Goal: Book appointment/travel/reservation

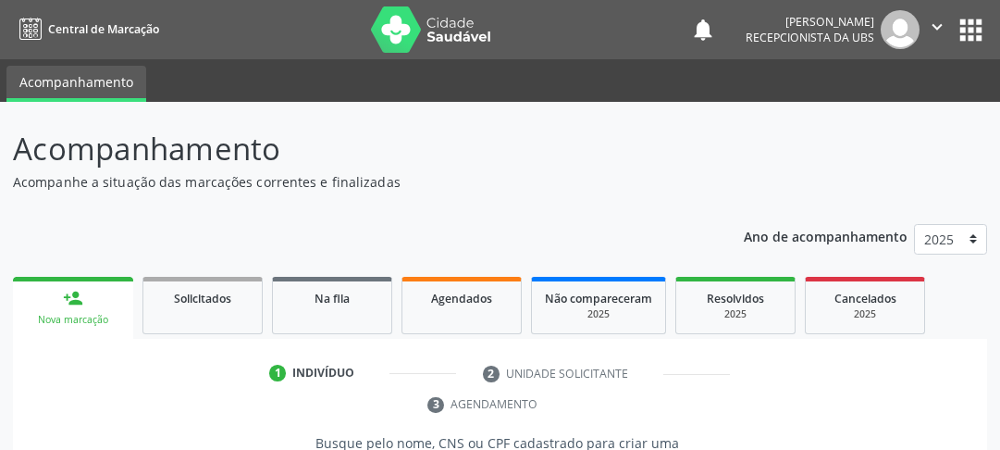
scroll to position [313, 0]
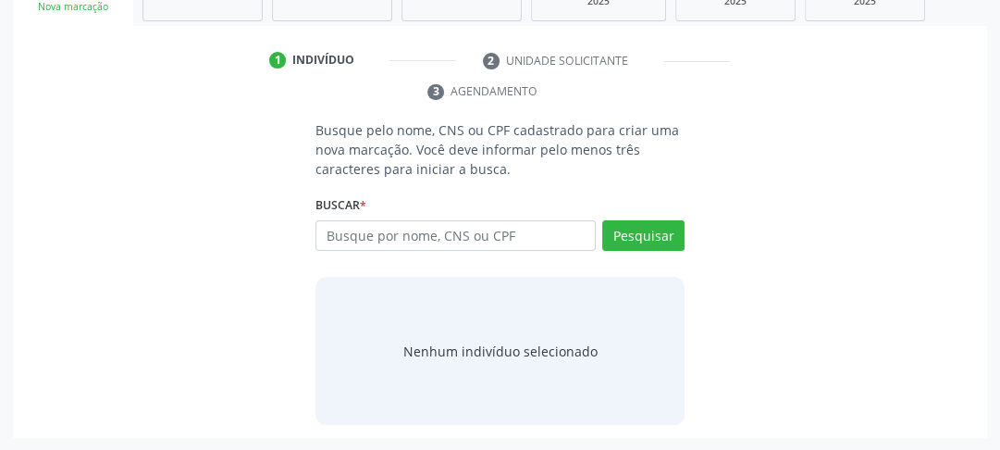
click at [377, 231] on input "text" at bounding box center [456, 235] width 280 height 31
type input "706806251278222"
click at [640, 240] on button "Pesquisar" at bounding box center [643, 235] width 82 height 31
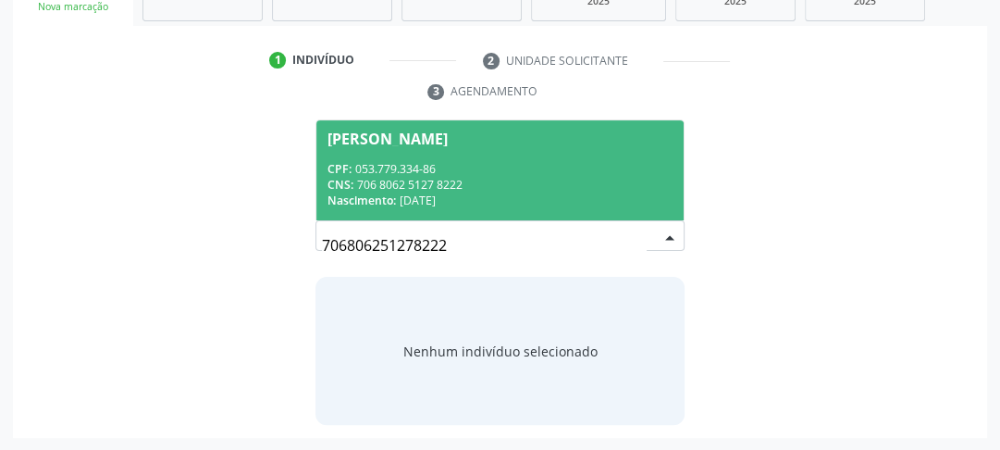
click at [359, 137] on div "[PERSON_NAME]" at bounding box center [388, 138] width 120 height 15
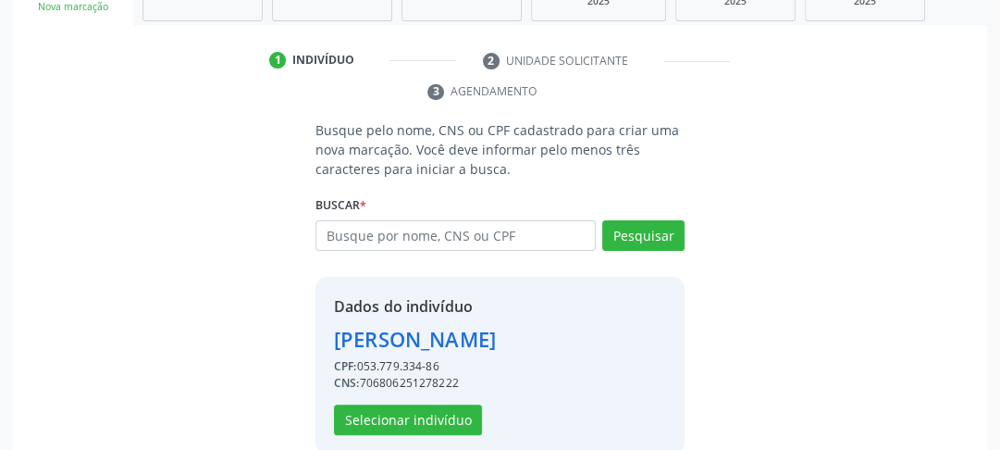
scroll to position [341, 0]
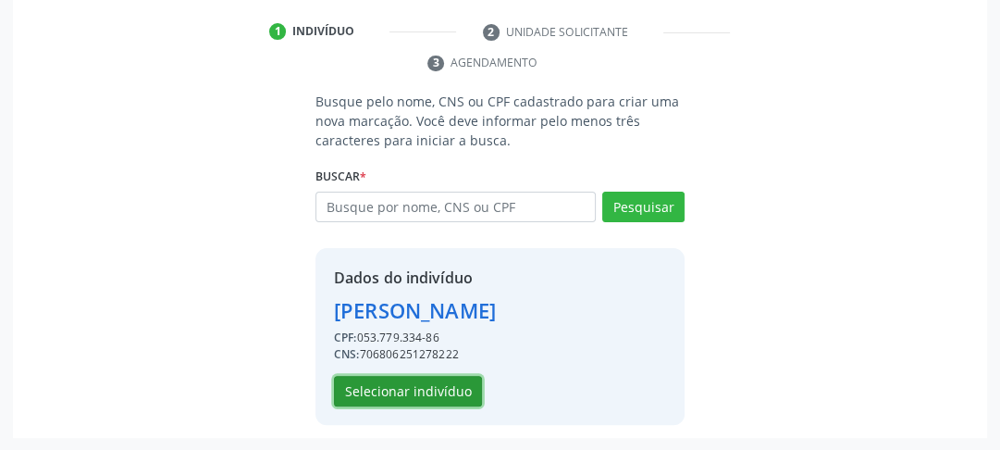
click at [400, 393] on button "Selecionar indivíduo" at bounding box center [408, 391] width 148 height 31
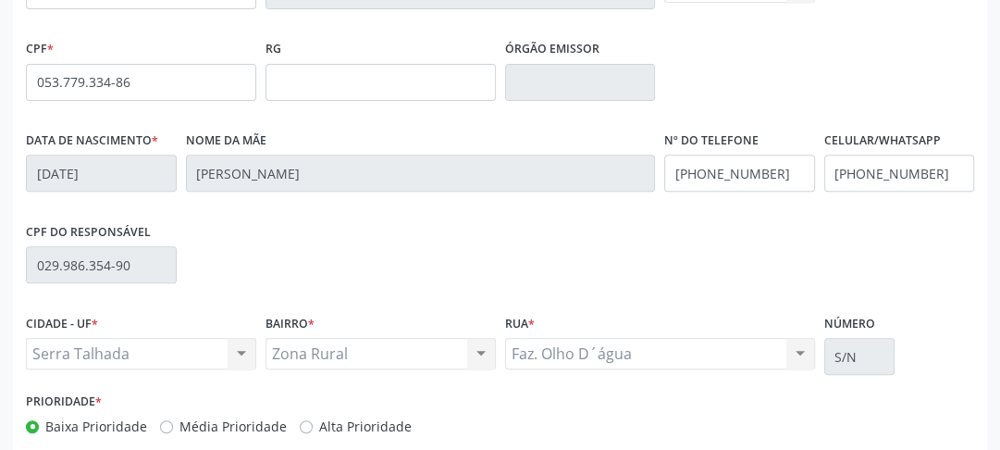
scroll to position [584, 0]
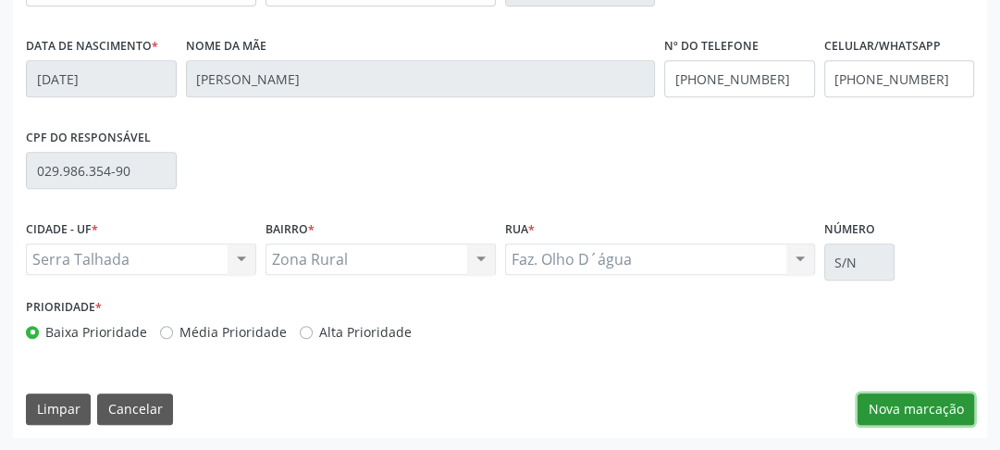
click at [870, 409] on button "Nova marcação" at bounding box center [916, 408] width 117 height 31
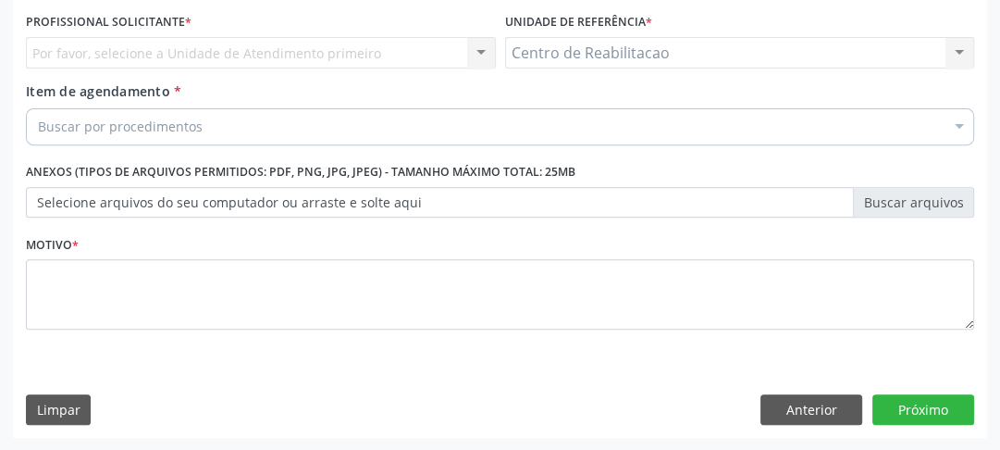
scroll to position [275, 0]
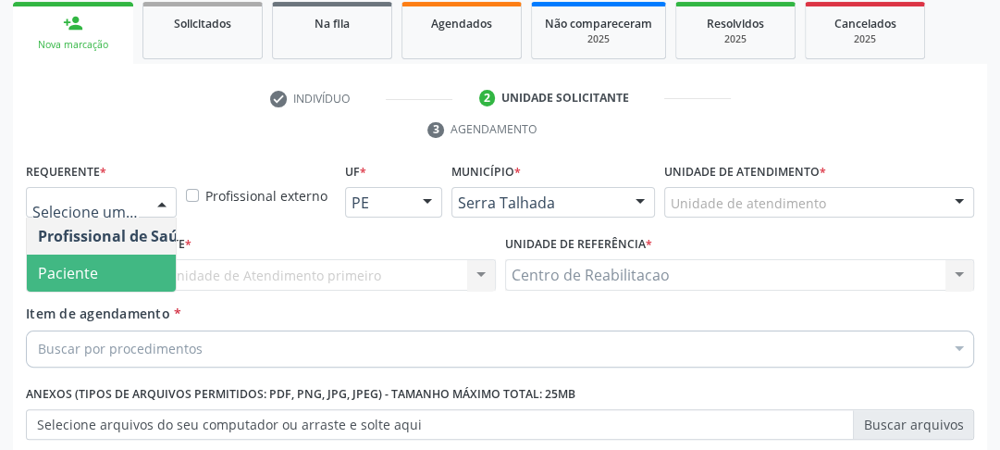
click at [98, 267] on span "Paciente" at bounding box center [117, 272] width 180 height 37
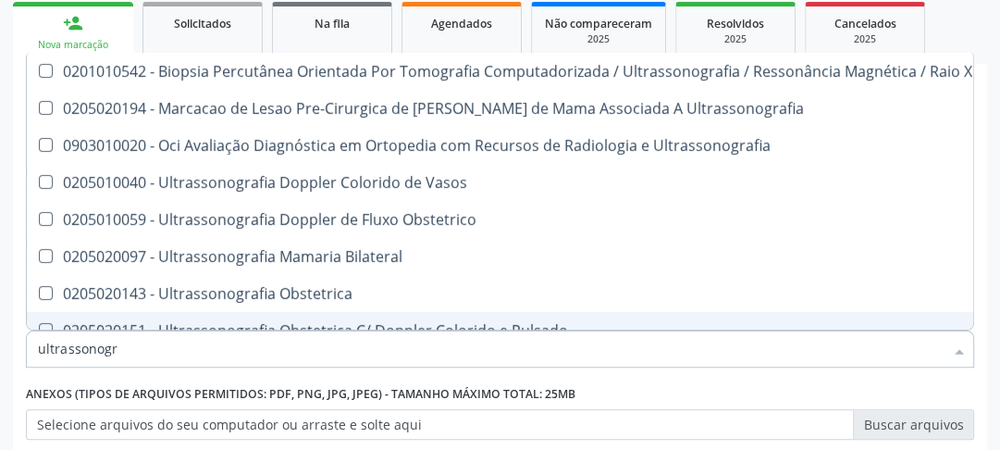
drag, startPoint x: 120, startPoint y: 353, endPoint x: 0, endPoint y: 357, distance: 120.4
click at [0, 357] on div "Acompanhamento Acompanhe a situação das marcações correntes e finalizadas Relat…" at bounding box center [500, 250] width 1000 height 846
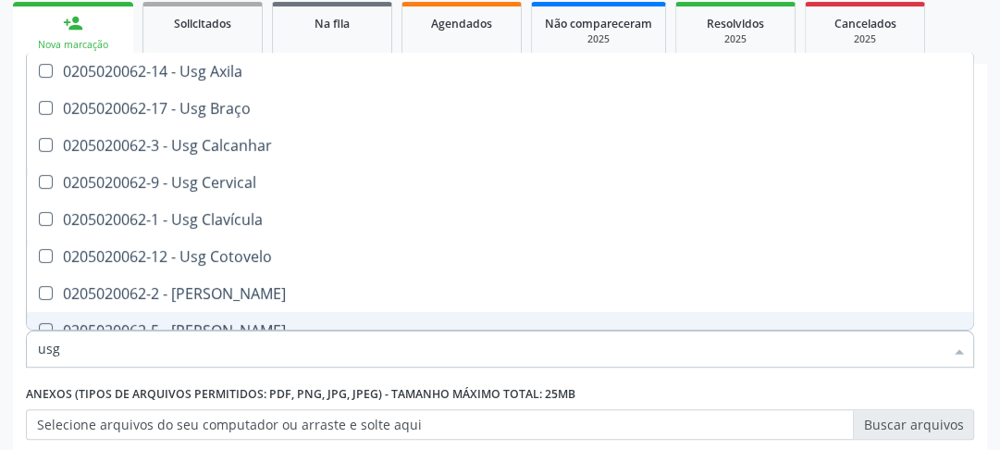
type input "usg"
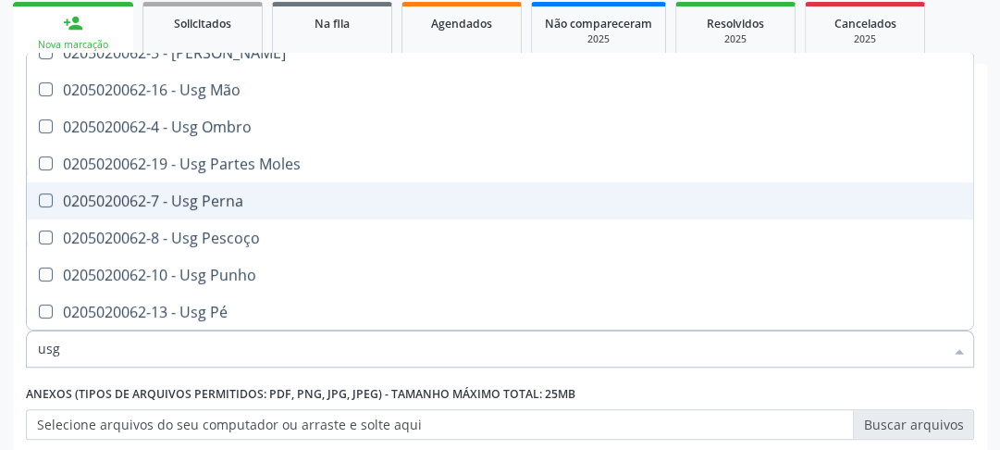
scroll to position [204, 0]
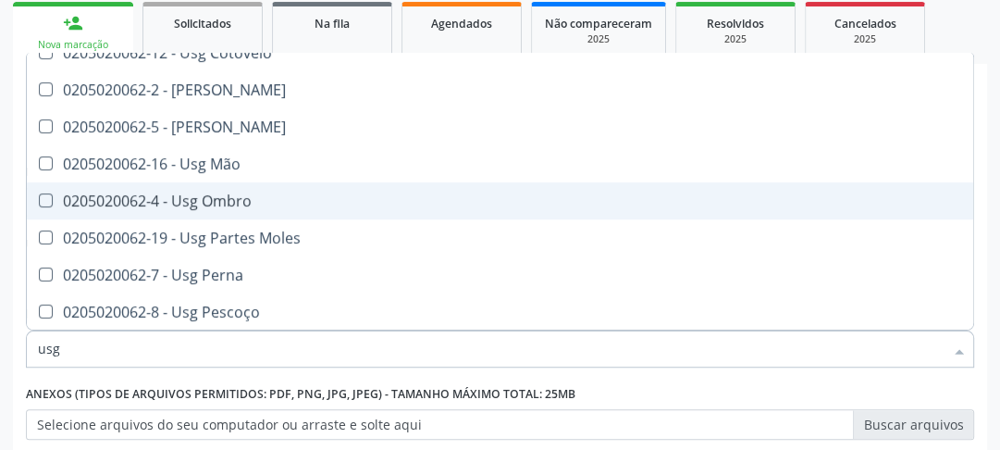
click at [43, 198] on Ombro at bounding box center [46, 200] width 14 height 14
click at [39, 198] on Ombro "checkbox" at bounding box center [33, 200] width 12 height 12
checkbox Ombro "true"
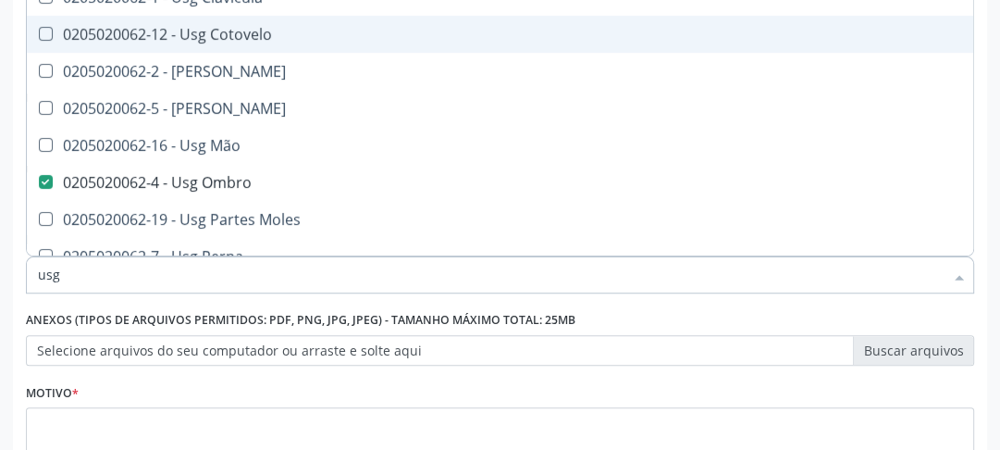
scroll to position [74, 0]
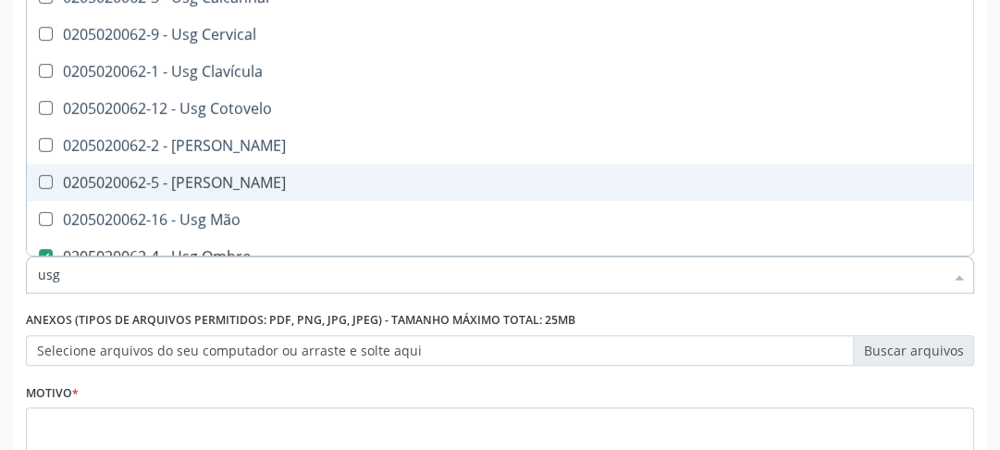
click at [45, 179] on Joelho at bounding box center [46, 182] width 14 height 14
click at [39, 179] on Joelho "checkbox" at bounding box center [33, 182] width 12 height 12
checkbox Joelho "true"
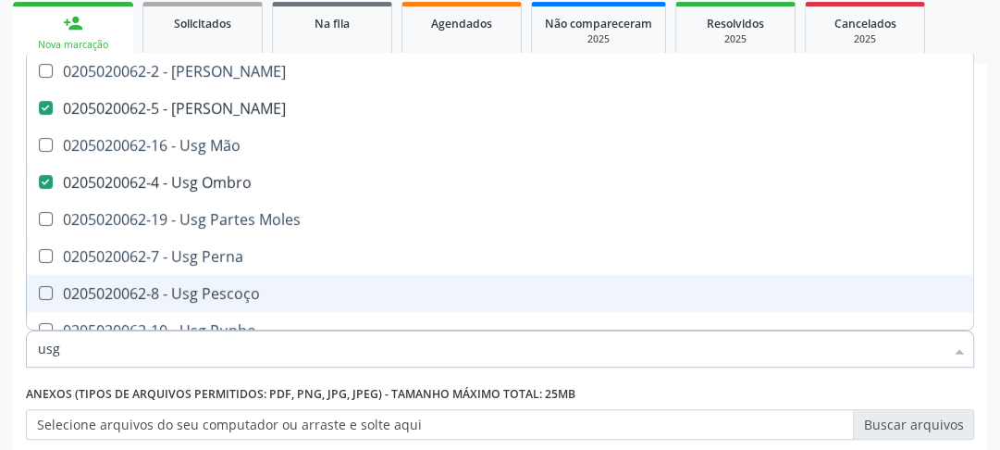
scroll to position [296, 0]
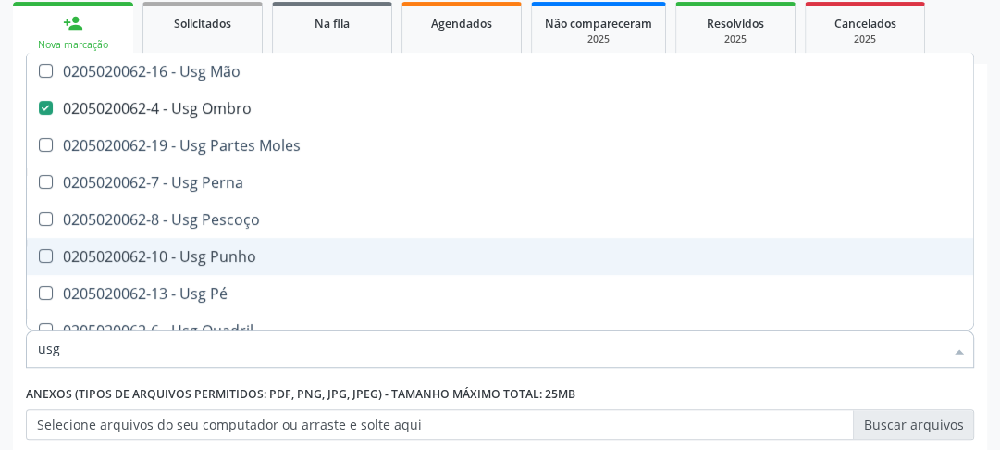
click at [54, 259] on div "0205020062-10 - Usg Punho" at bounding box center [500, 256] width 925 height 15
checkbox Punho "true"
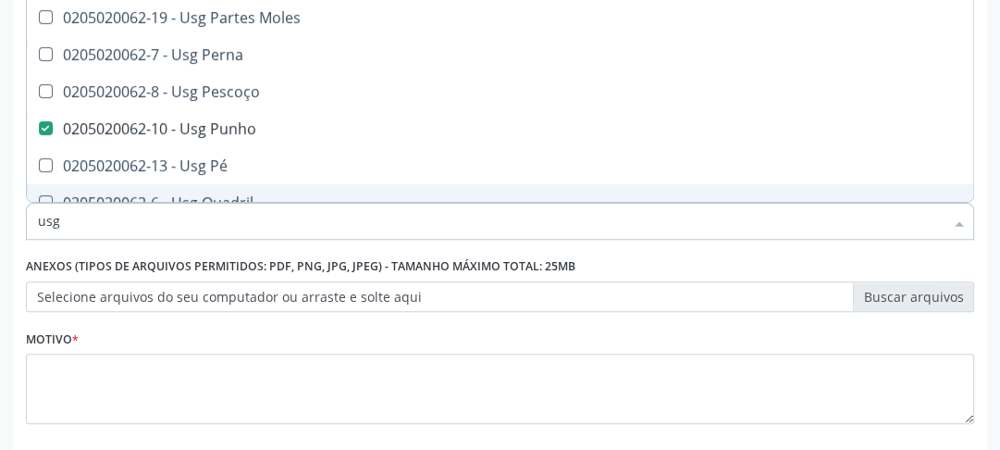
scroll to position [419, 0]
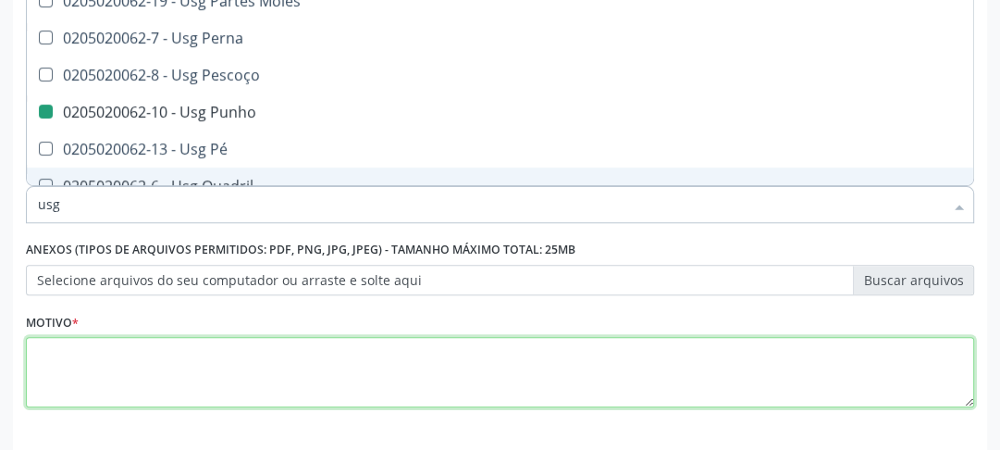
click at [432, 378] on textarea at bounding box center [500, 372] width 949 height 70
checkbox Braço "true"
checkbox Calcanhar "true"
checkbox Cervical "true"
checkbox Joelho "false"
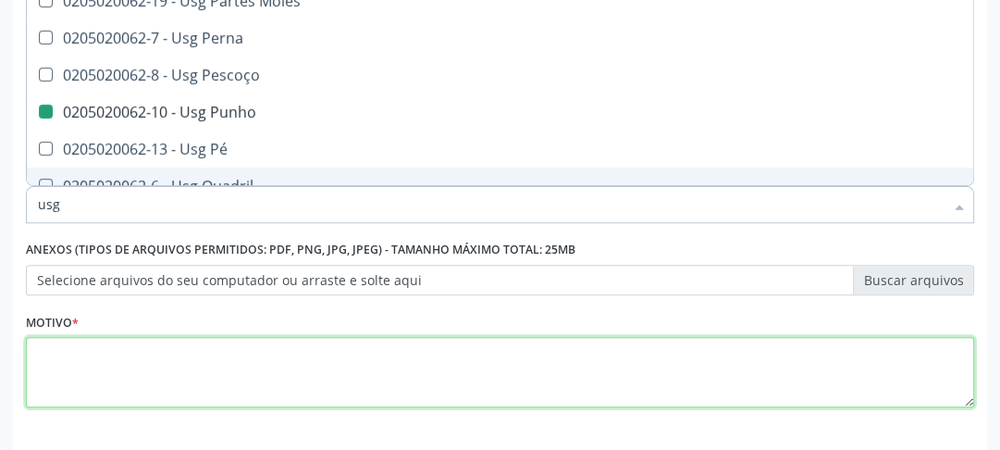
checkbox Ombro "false"
checkbox Punho "false"
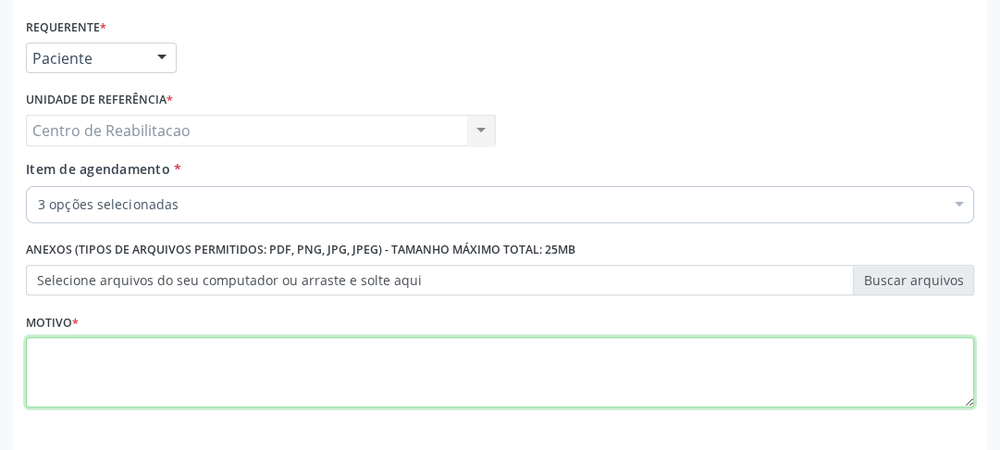
scroll to position [0, 0]
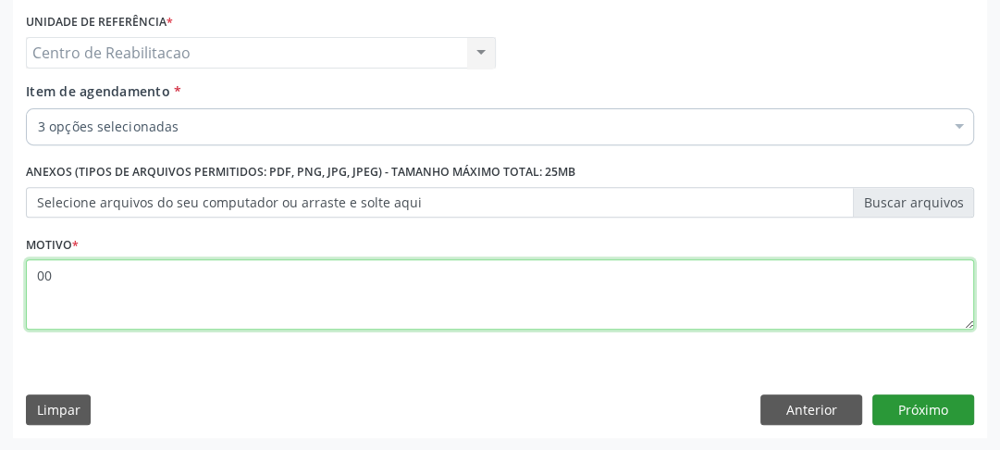
type textarea "00"
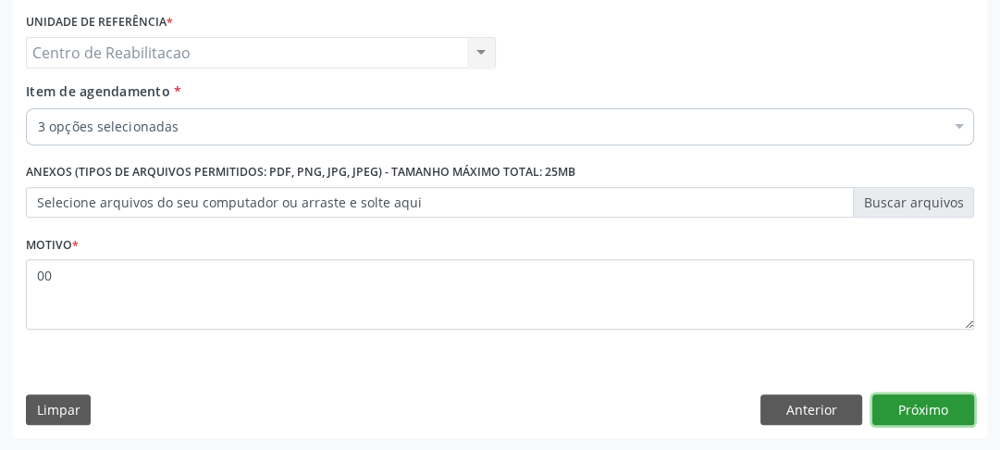
click at [951, 418] on button "Próximo" at bounding box center [924, 409] width 102 height 31
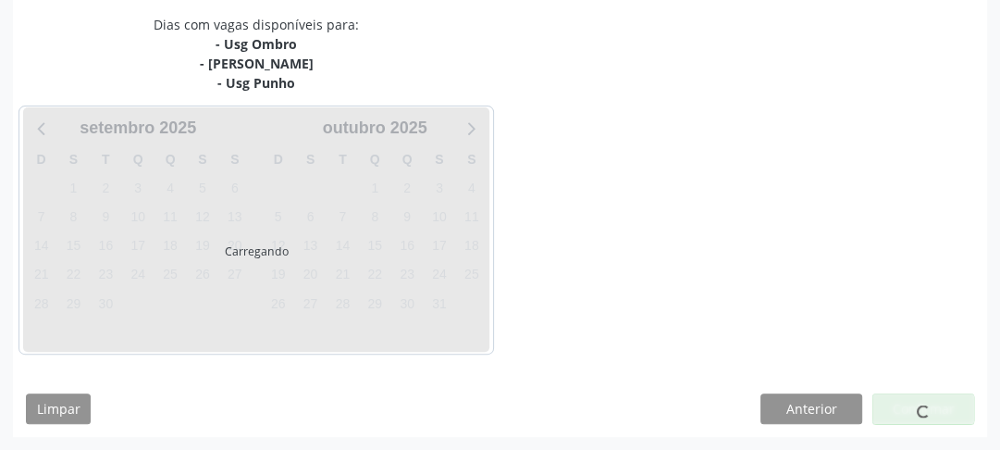
scroll to position [422, 0]
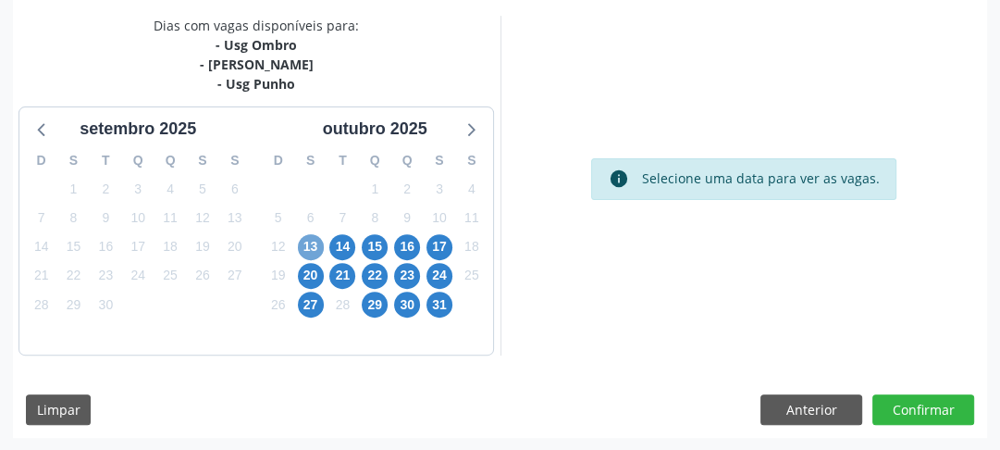
click at [306, 241] on span "13" at bounding box center [311, 247] width 26 height 26
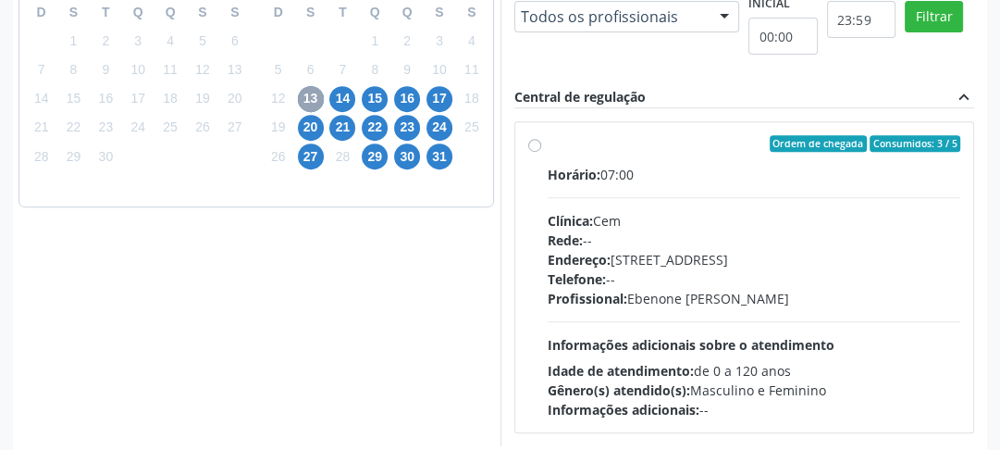
scroll to position [496, 0]
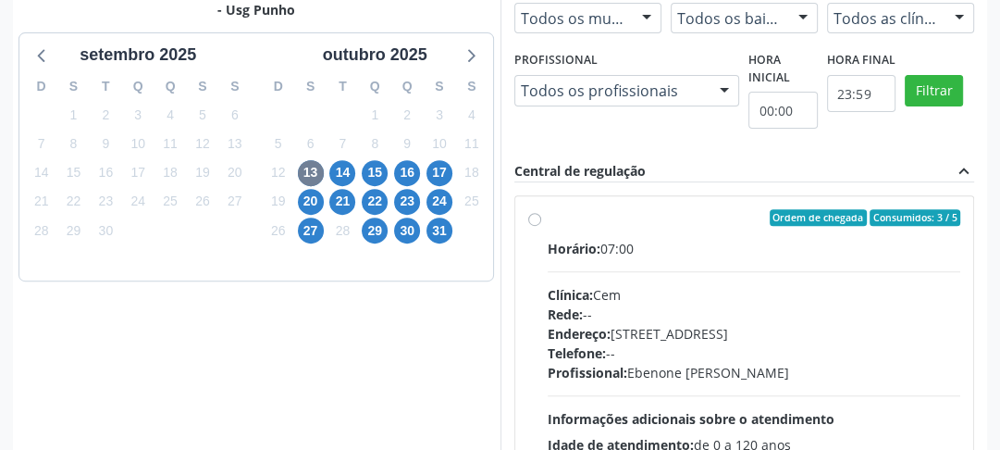
click at [548, 222] on label "Ordem de chegada Consumidos: 3 / 5 Horário: 07:00 Clínica: Cem Rede: -- Endereç…" at bounding box center [755, 351] width 414 height 284
click at [533, 222] on input "Ordem de chegada Consumidos: 3 / 5 Horário: 07:00 Clínica: Cem Rede: -- Endereç…" at bounding box center [534, 217] width 13 height 17
radio input "true"
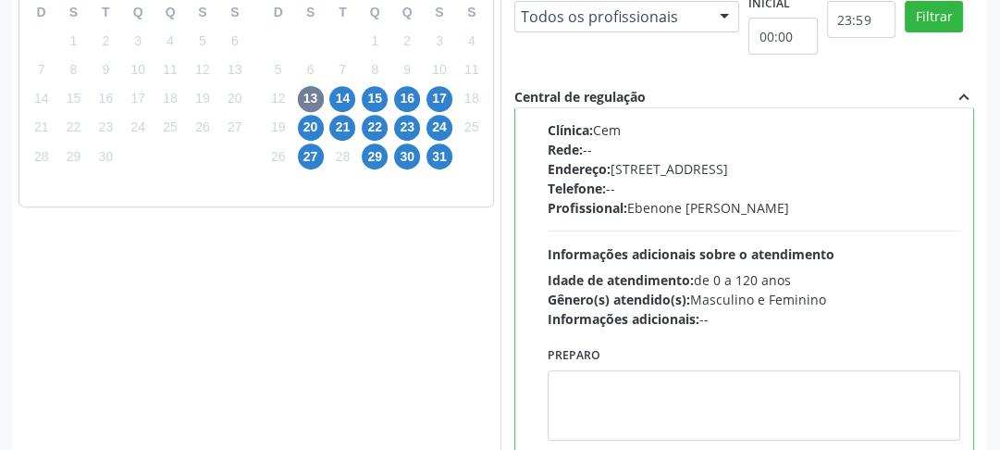
scroll to position [694, 0]
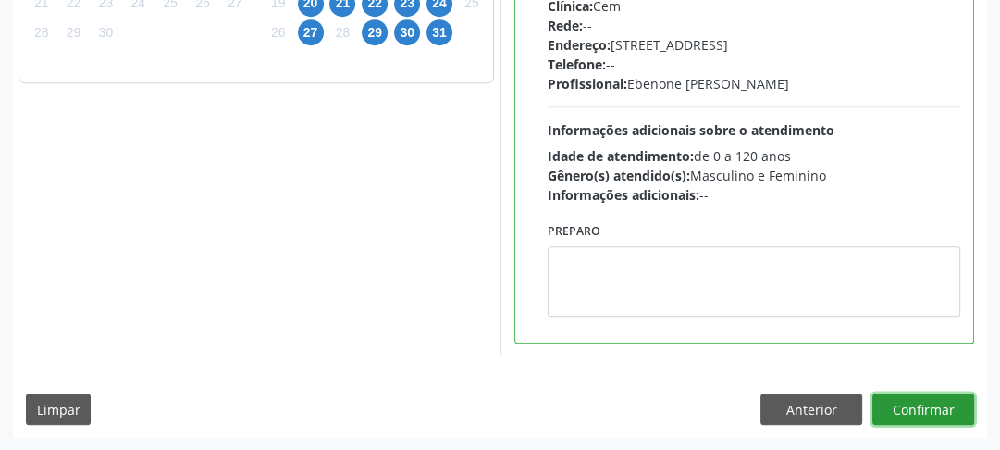
click at [970, 412] on button "Confirmar" at bounding box center [924, 408] width 102 height 31
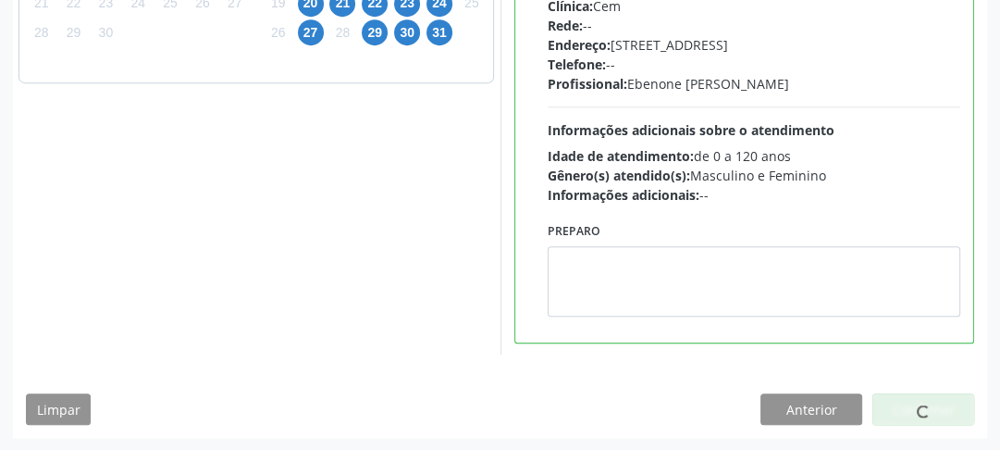
scroll to position [160, 0]
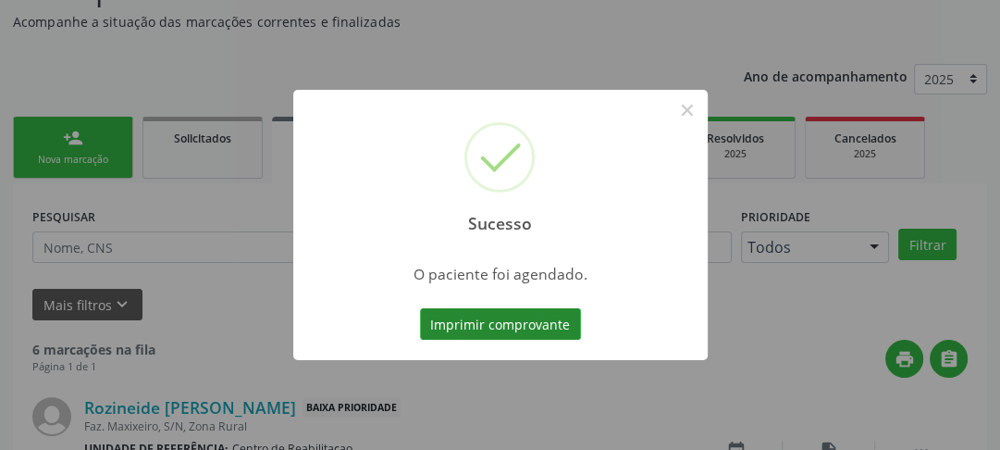
click at [538, 316] on button "Imprimir comprovante" at bounding box center [500, 323] width 161 height 31
